Goal: Transaction & Acquisition: Book appointment/travel/reservation

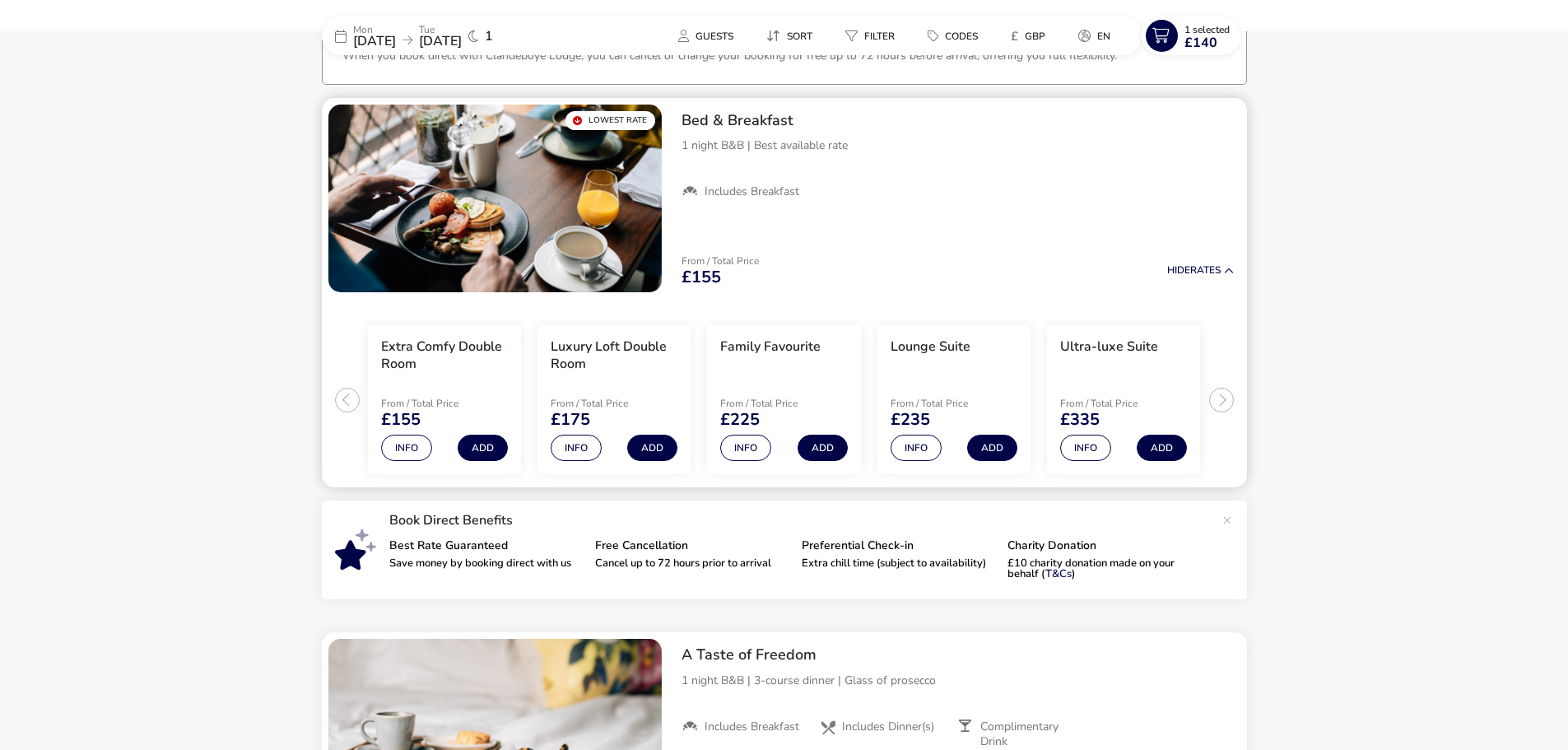
scroll to position [131, 0]
